Goal: Information Seeking & Learning: Learn about a topic

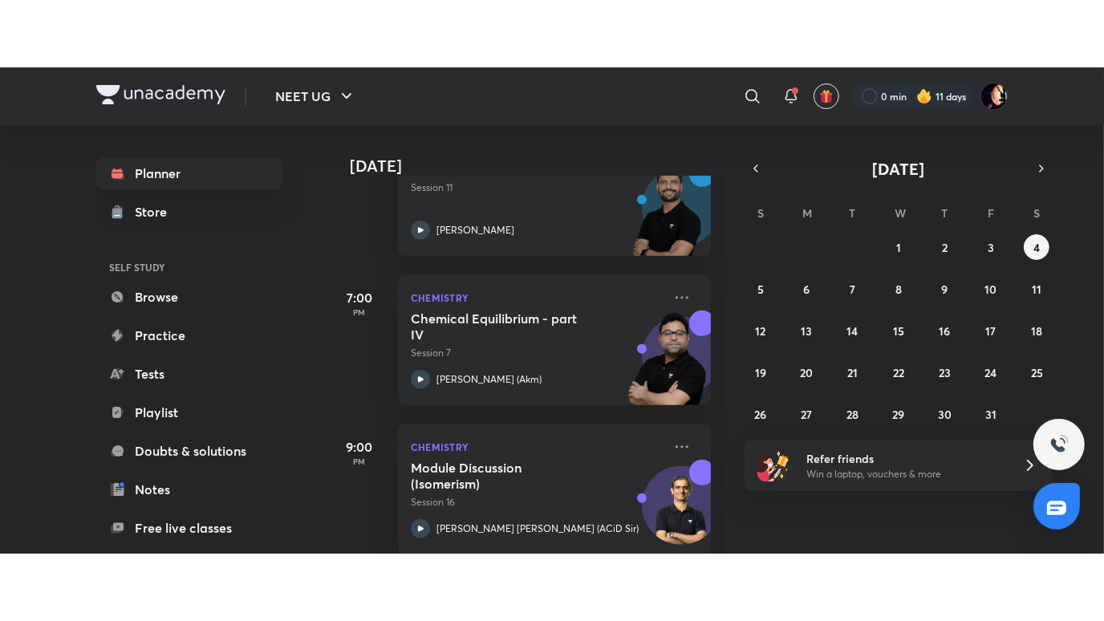
scroll to position [615, 0]
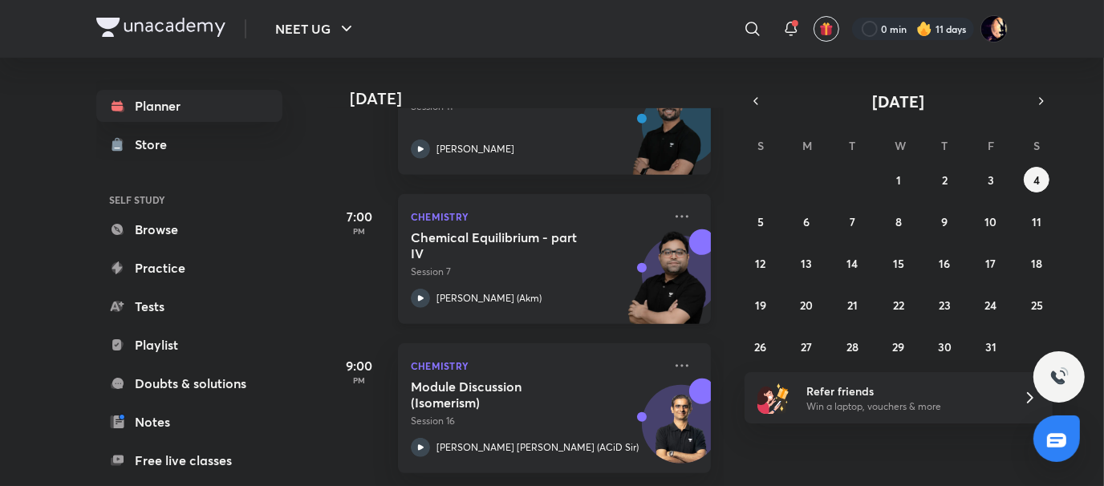
click at [510, 229] on h5 "Chemical Equilibrium - part IV" at bounding box center [511, 245] width 200 height 32
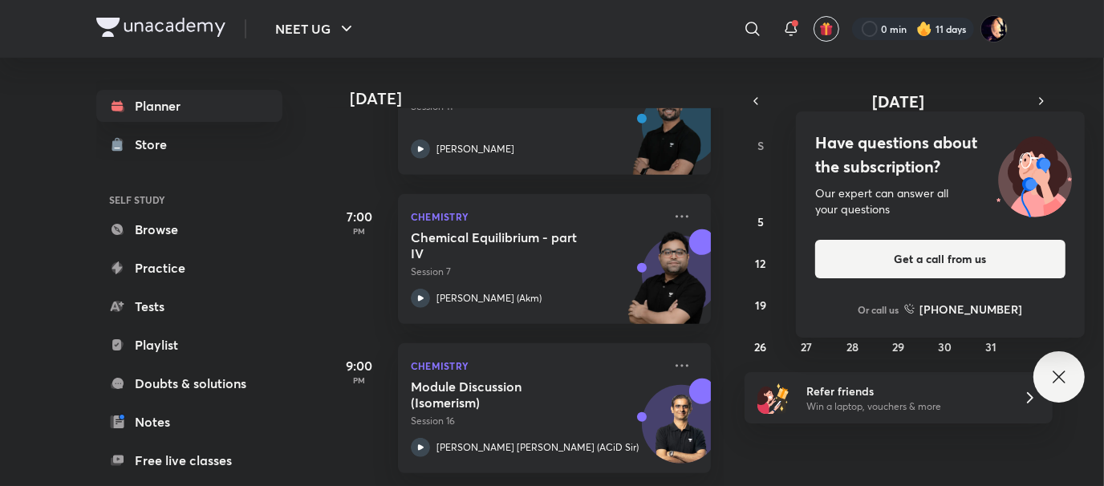
scroll to position [480, 0]
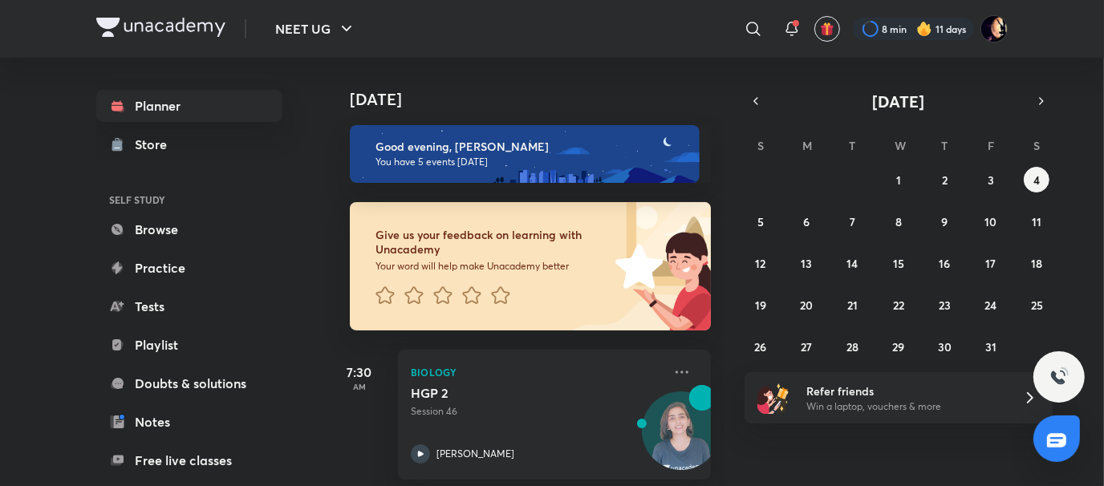
click at [871, 42] on div "8 min 11 days" at bounding box center [924, 28] width 168 height 27
click at [872, 34] on div at bounding box center [913, 29] width 121 height 22
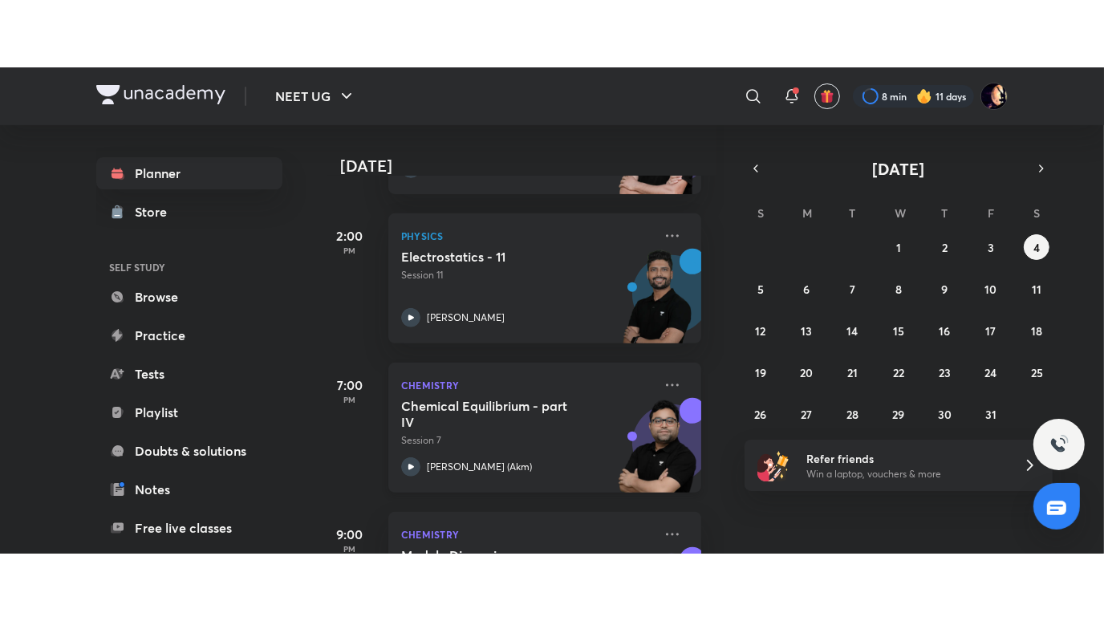
scroll to position [490, 12]
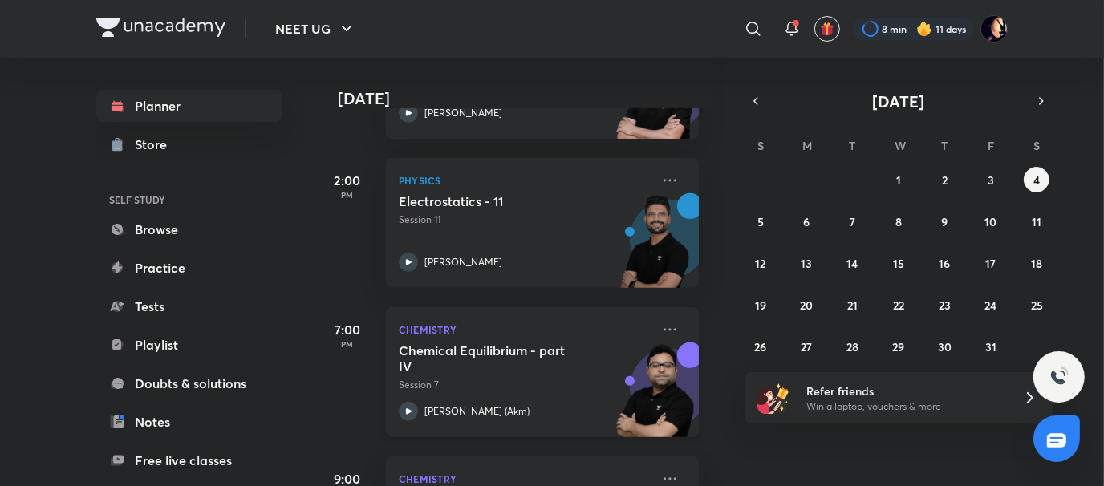
click at [460, 245] on div "Electrostatics - 11 Session 11 [PERSON_NAME]" at bounding box center [525, 232] width 252 height 79
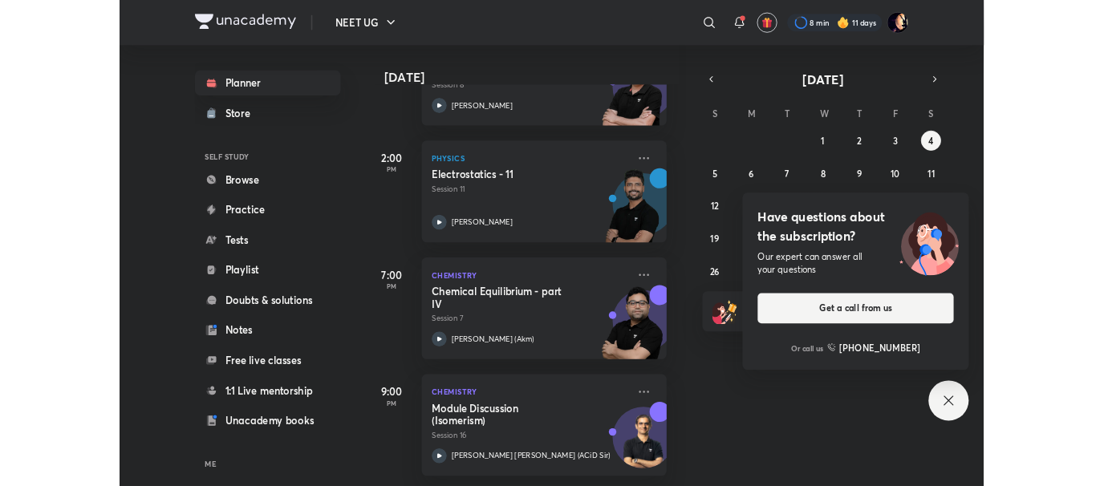
scroll to position [480, 12]
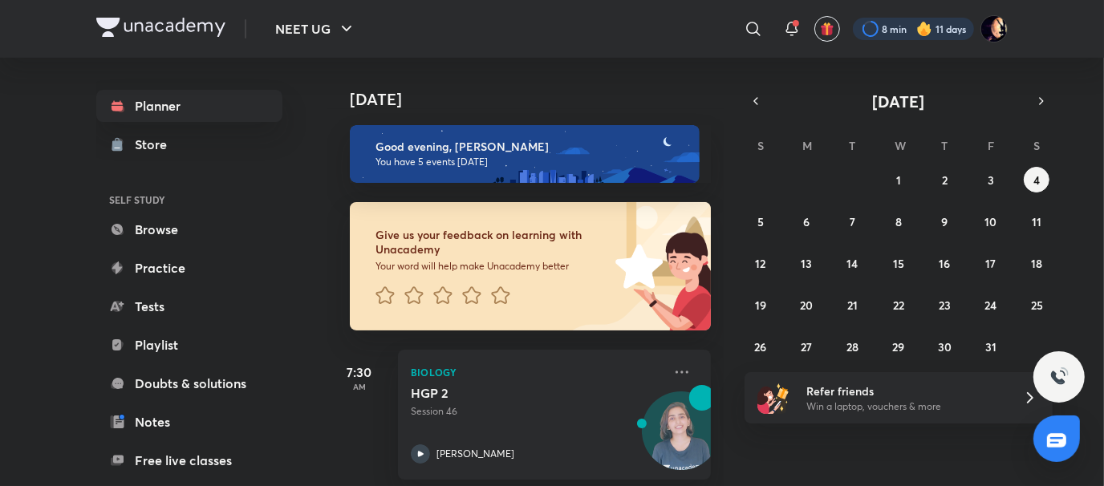
click at [873, 30] on div at bounding box center [913, 29] width 121 height 22
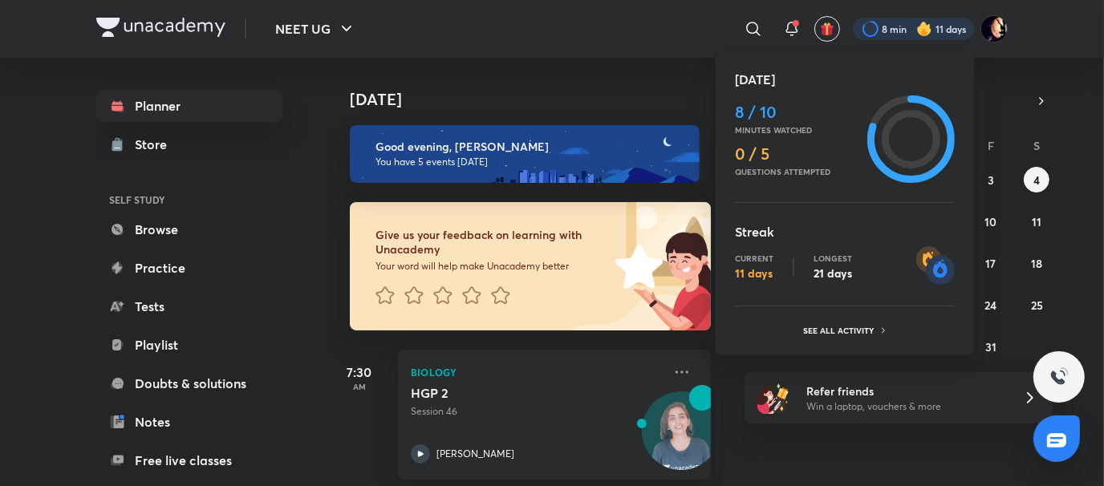
click at [903, 148] on icon at bounding box center [911, 139] width 59 height 59
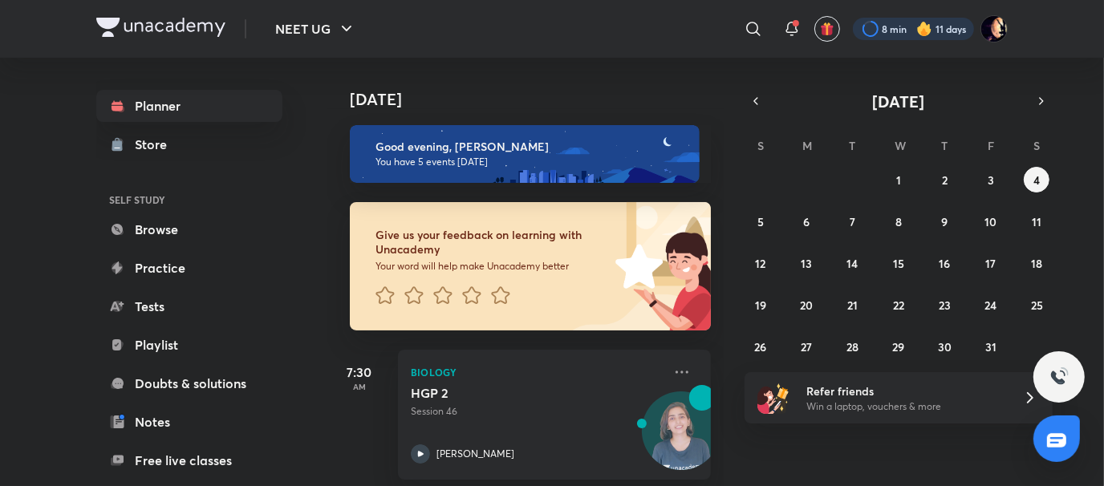
click at [886, 35] on div at bounding box center [913, 29] width 121 height 22
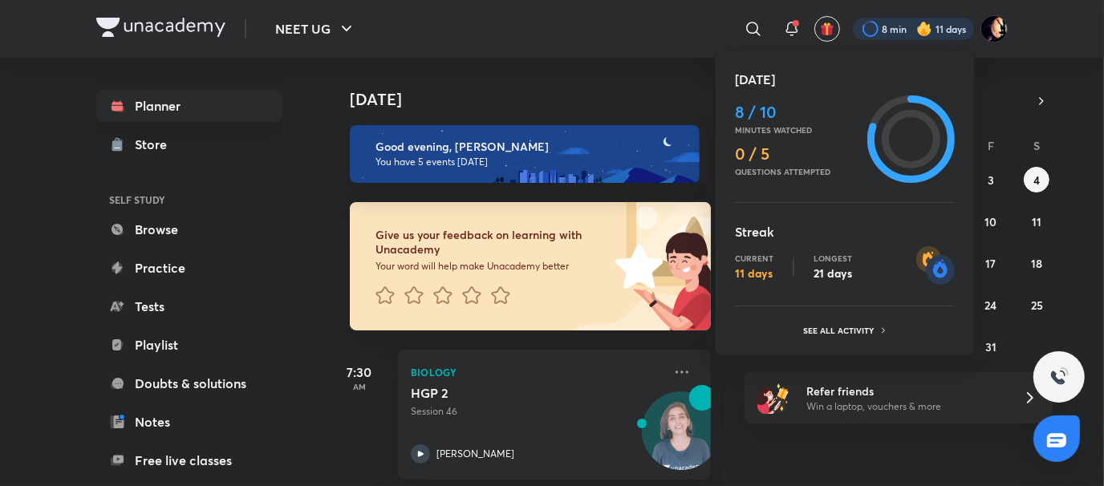
drag, startPoint x: 921, startPoint y: 466, endPoint x: 966, endPoint y: 436, distance: 54.3
click at [966, 436] on div at bounding box center [552, 243] width 1104 height 486
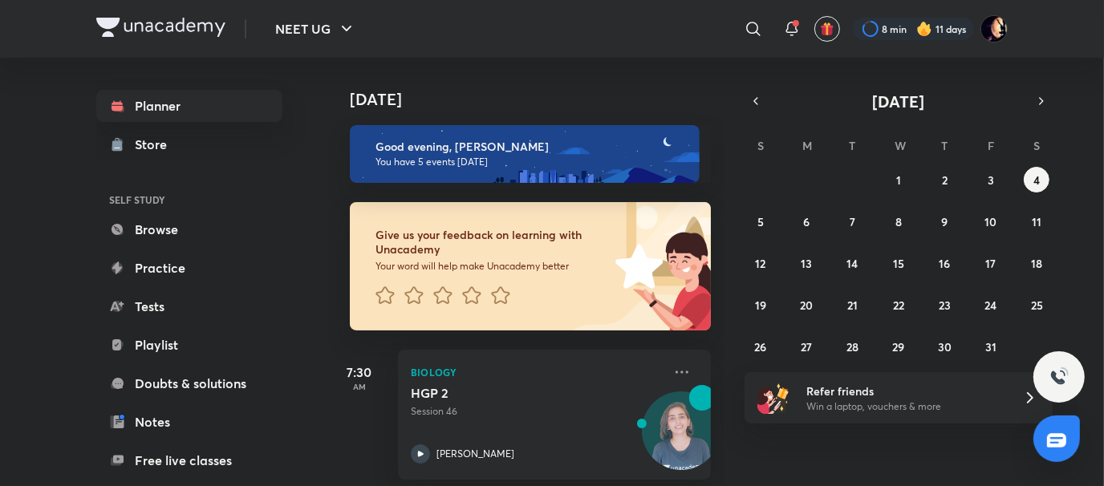
click at [886, 41] on div "8 min 11 days" at bounding box center [924, 28] width 168 height 27
click at [885, 39] on div at bounding box center [913, 29] width 121 height 22
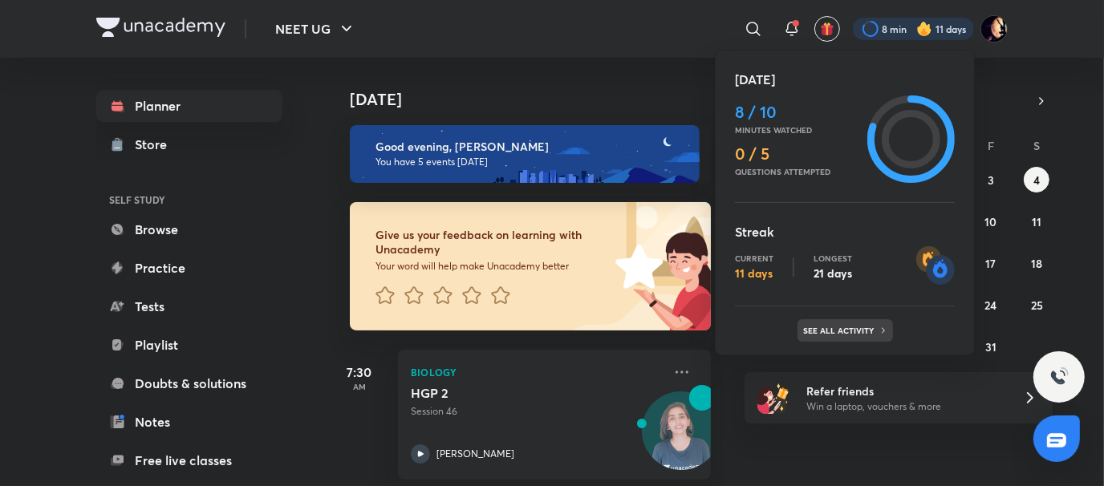
click at [863, 320] on div "See all activity" at bounding box center [845, 330] width 95 height 22
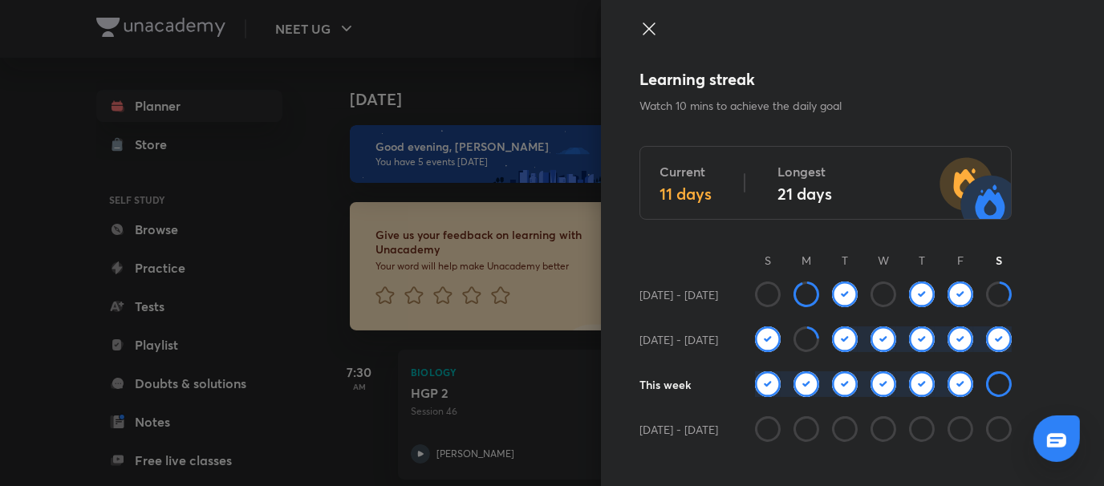
click at [832, 294] on img at bounding box center [845, 295] width 26 height 26
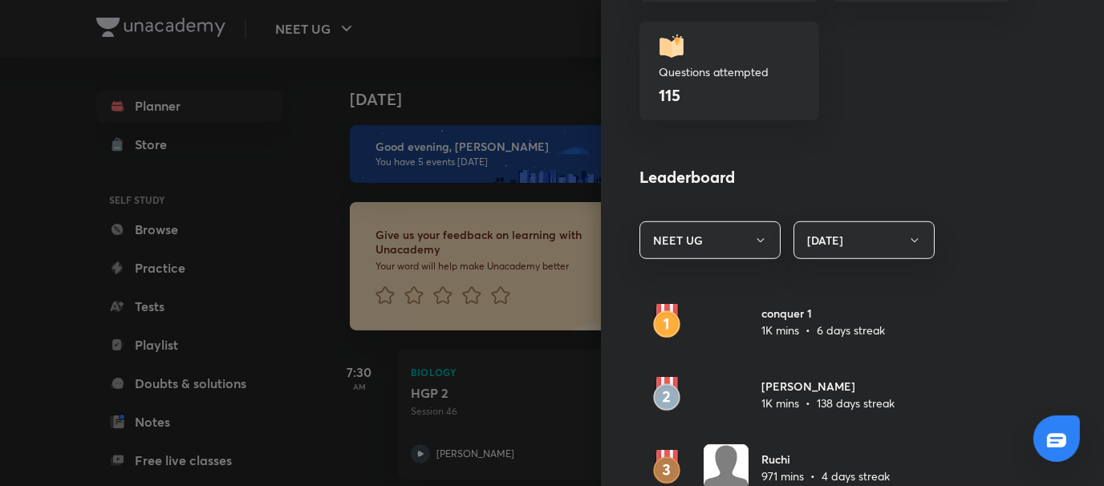
scroll to position [757, 0]
